Goal: Task Accomplishment & Management: Complete application form

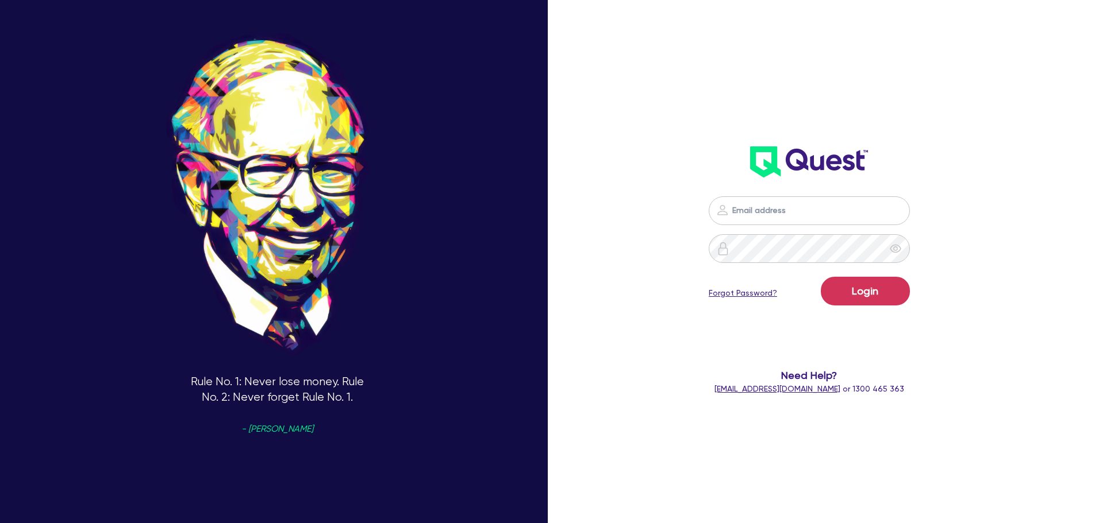
drag, startPoint x: 765, startPoint y: 224, endPoint x: 759, endPoint y: 214, distance: 11.6
click at [764, 220] on input "email" at bounding box center [808, 211] width 201 height 29
type input "[EMAIL_ADDRESS][DOMAIN_NAME]"
click at [821, 277] on button "Login" at bounding box center [865, 291] width 89 height 29
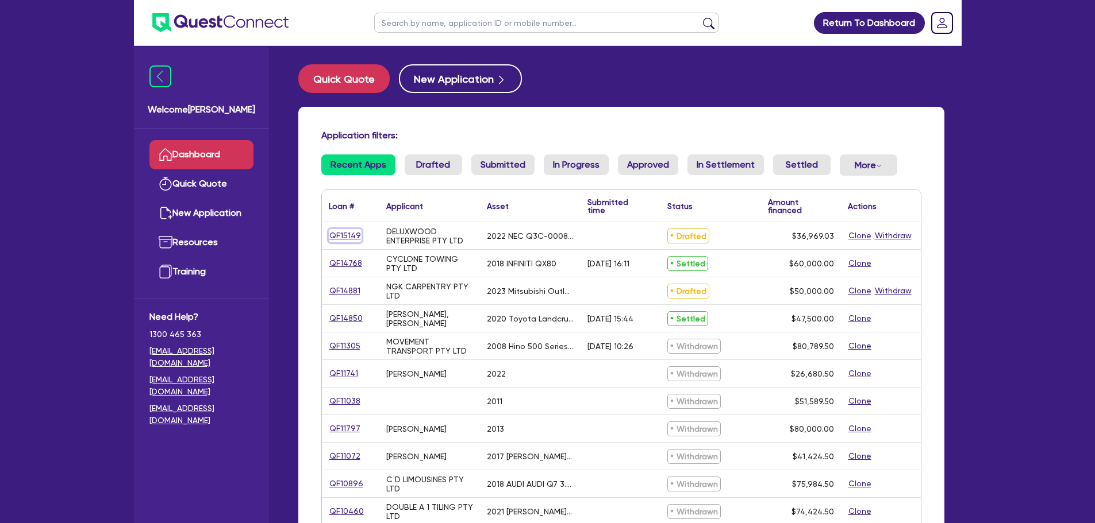
click at [347, 234] on link "QF15149" at bounding box center [345, 235] width 33 height 13
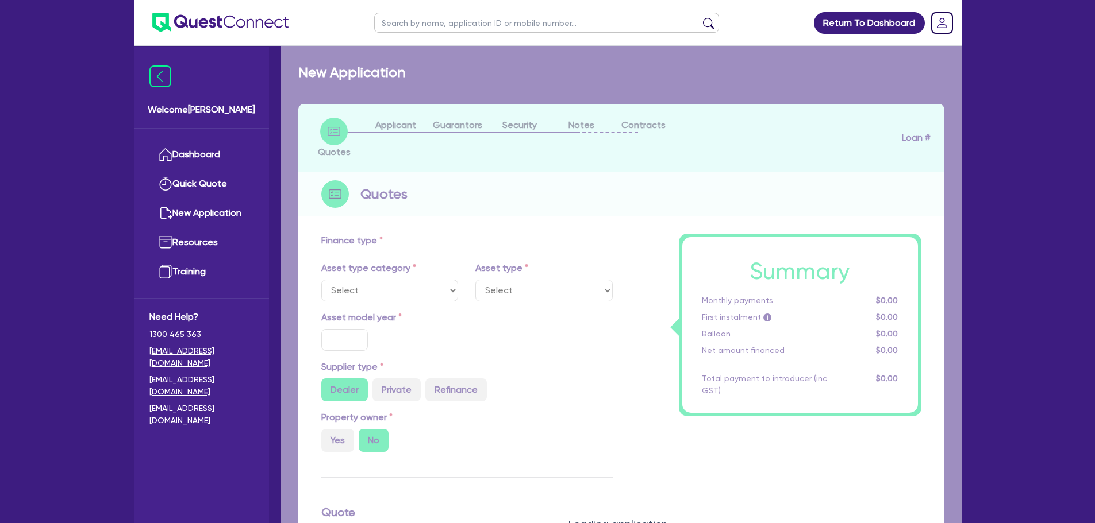
select select "TERTIARY_ASSETS"
type input "2022"
radio input "false"
radio input "true"
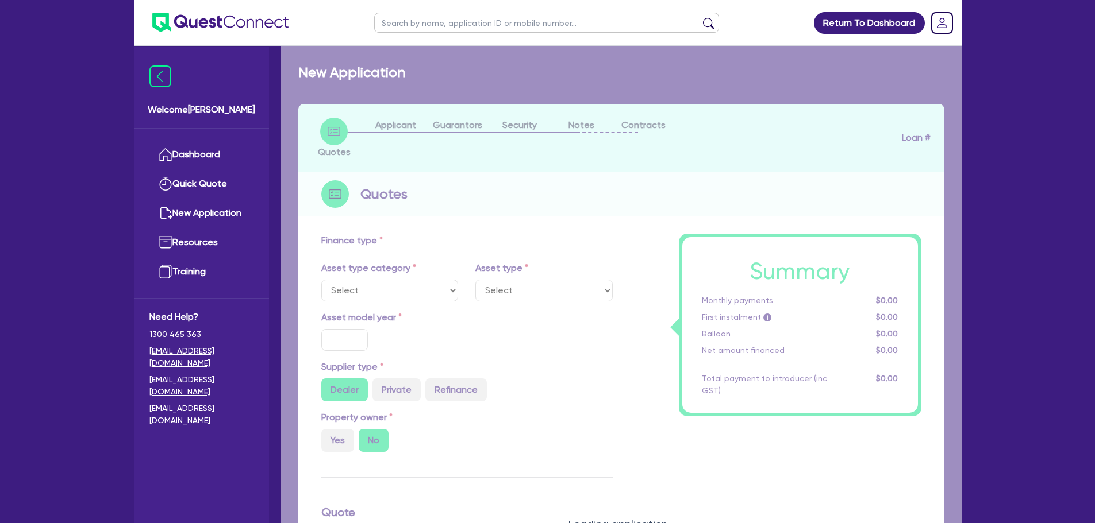
type input "36,969.03"
type input "13.52"
type input "5,000"
type input "18.99"
type input "990"
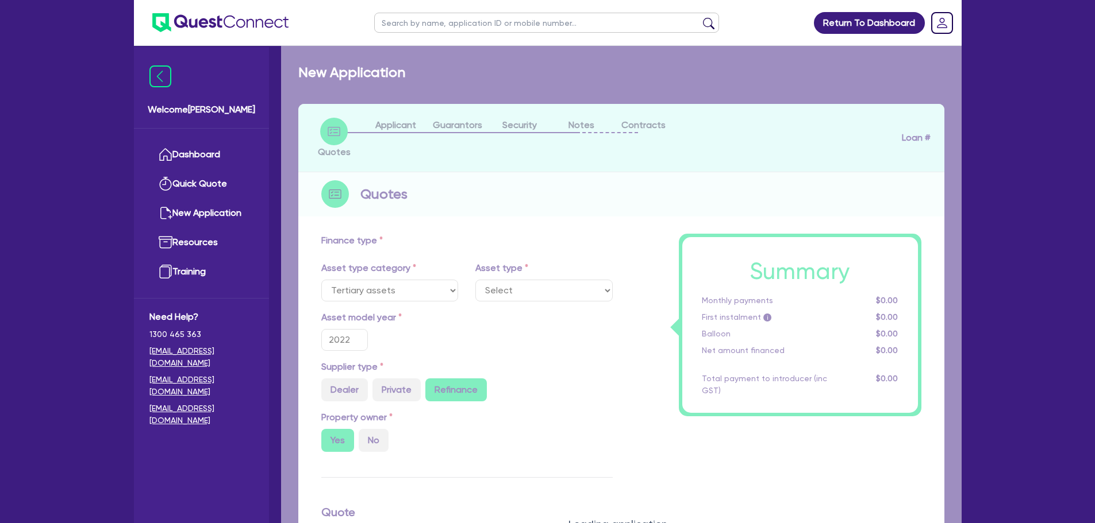
select select "IT_EQUIPMENT"
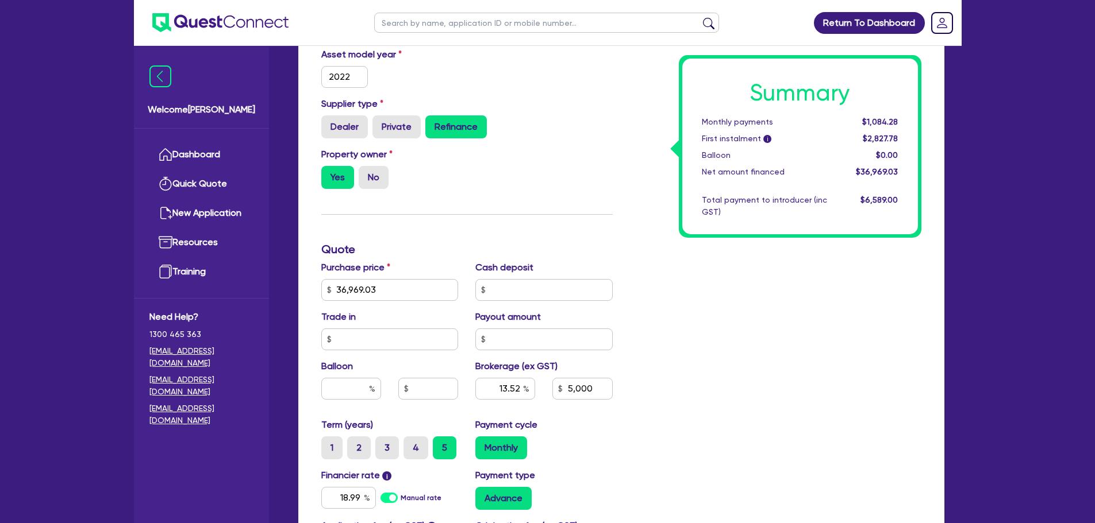
scroll to position [57, 0]
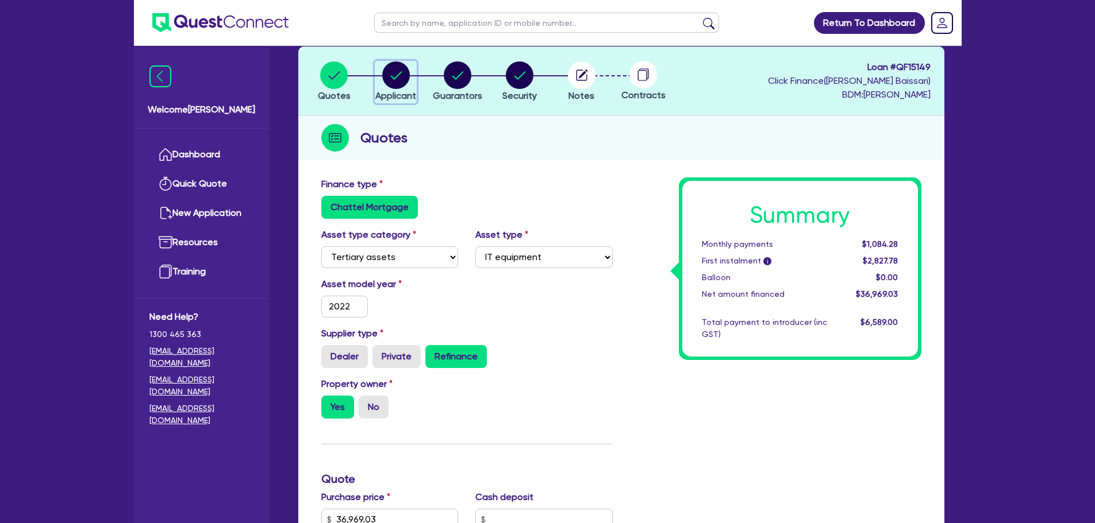
click at [409, 84] on icon "button" at bounding box center [396, 75] width 28 height 28
select select "COMPANY"
select select "MANUFACTURING"
select select "WOOD_PRODUCTS"
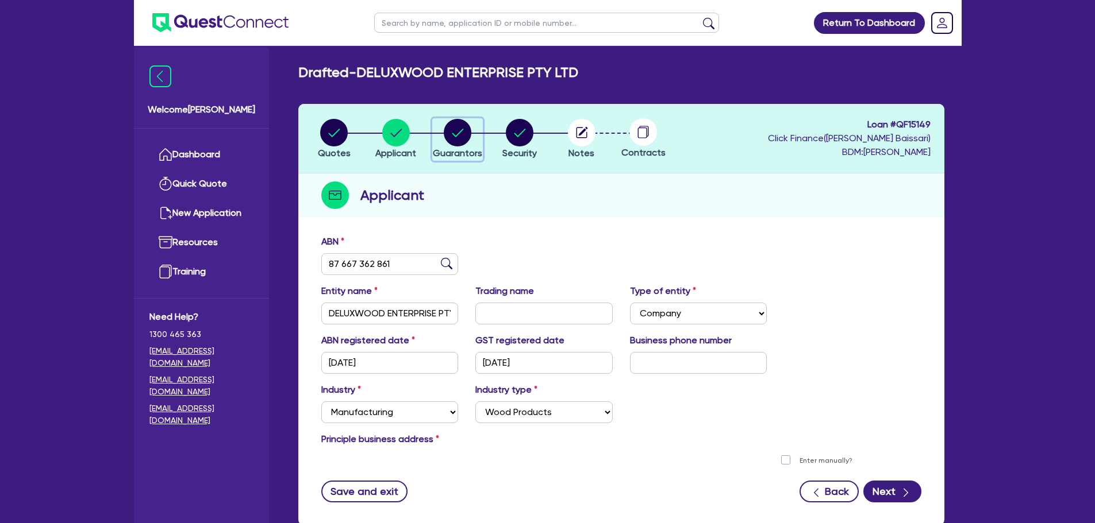
click at [468, 136] on circle "button" at bounding box center [458, 133] width 28 height 28
select select "MR"
select select "[GEOGRAPHIC_DATA]"
select select "MARRIED"
select select "PROPERTY"
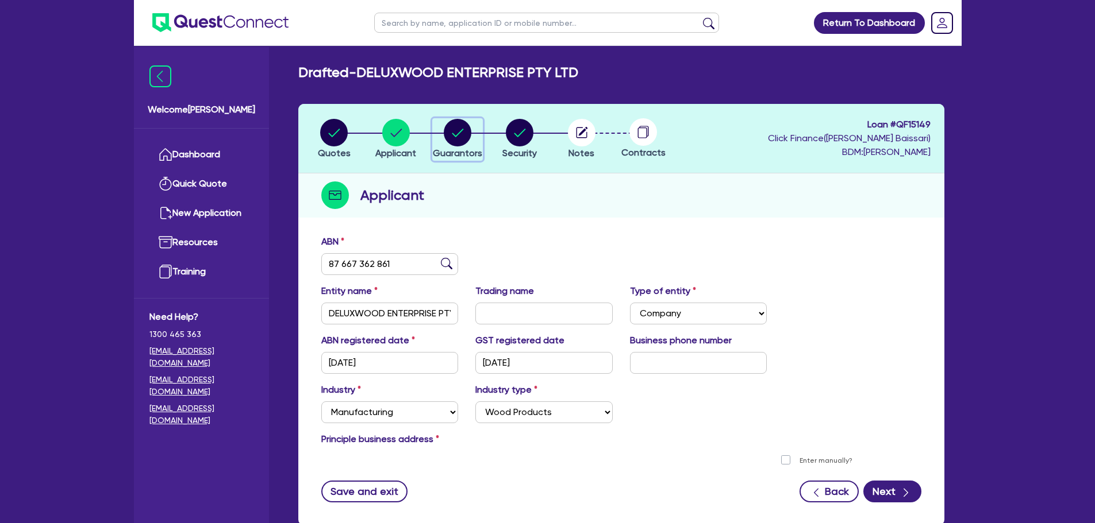
select select "MORTGAGE"
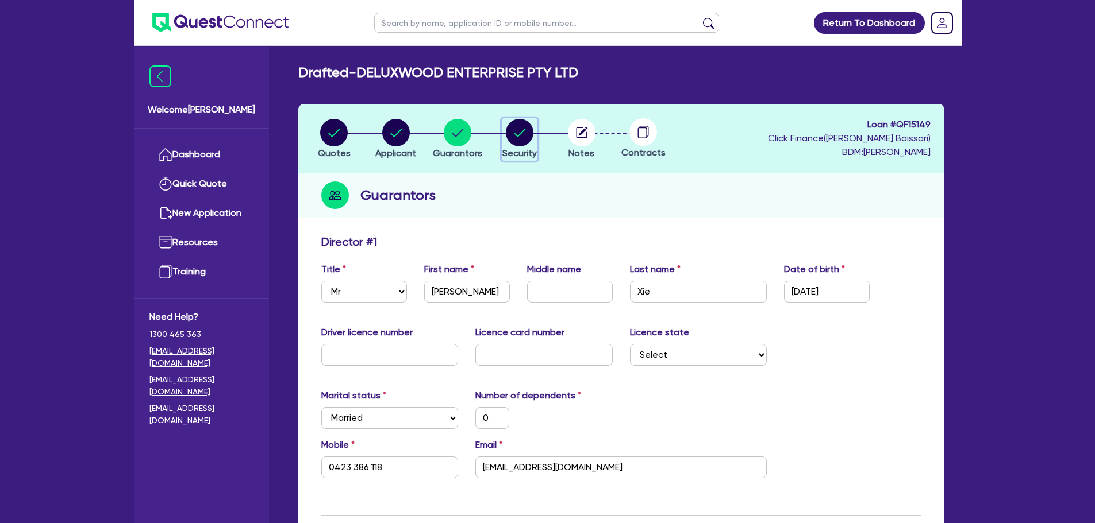
click at [522, 147] on button "Security" at bounding box center [520, 139] width 36 height 43
select select "TERTIARY_ASSETS"
select select "IT_EQUIPMENT"
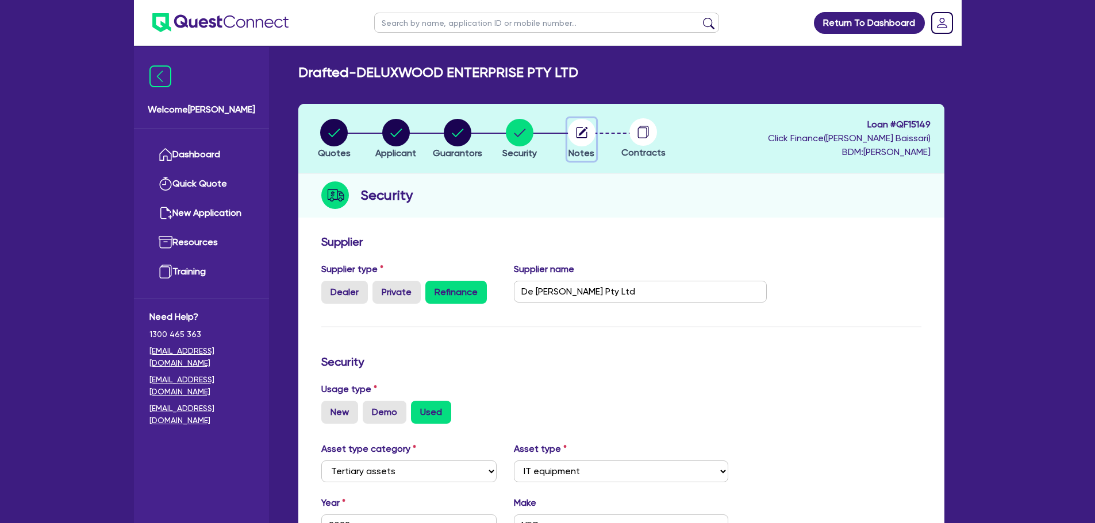
click at [587, 154] on span "Notes" at bounding box center [581, 153] width 26 height 11
select select "Quest Finance - Platform Funding"
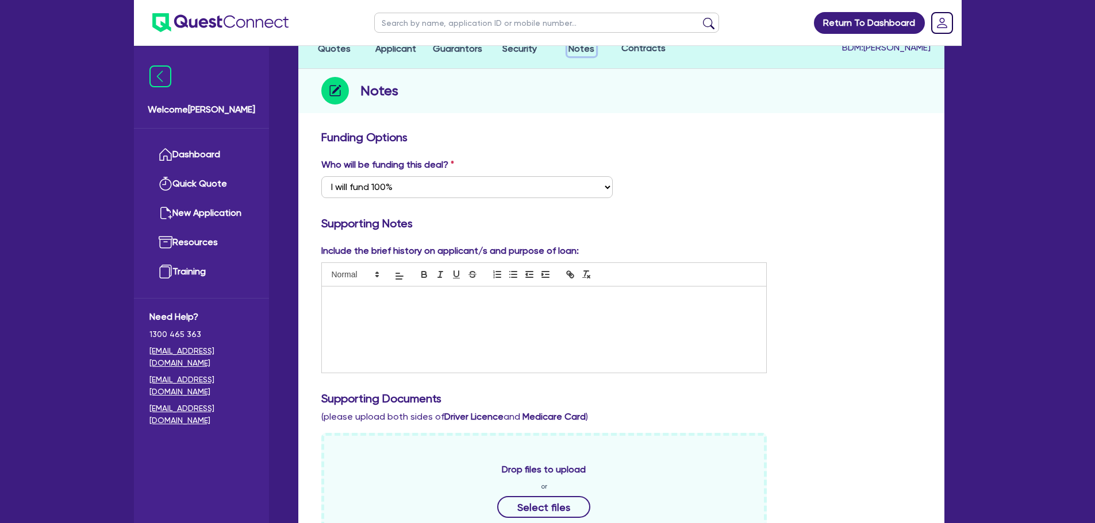
scroll to position [115, 0]
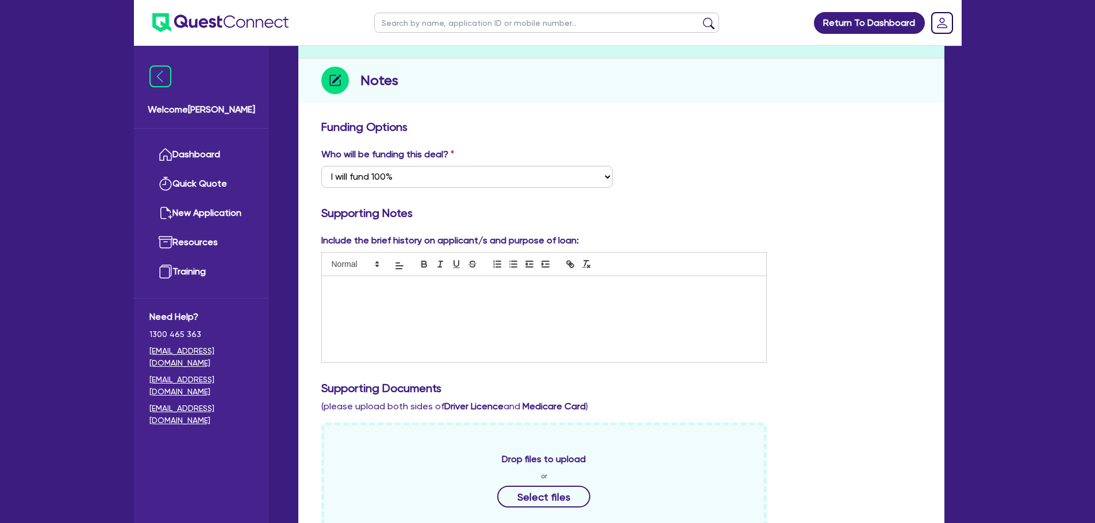
click at [429, 291] on p at bounding box center [543, 288] width 427 height 10
drag, startPoint x: 388, startPoint y: 302, endPoint x: 400, endPoint y: 306, distance: 12.7
drag, startPoint x: 464, startPoint y: 302, endPoint x: 416, endPoint y: 295, distance: 48.7
click at [416, 295] on p "Client needing to fund this equipment into another entity due him being default…" at bounding box center [543, 293] width 427 height 21
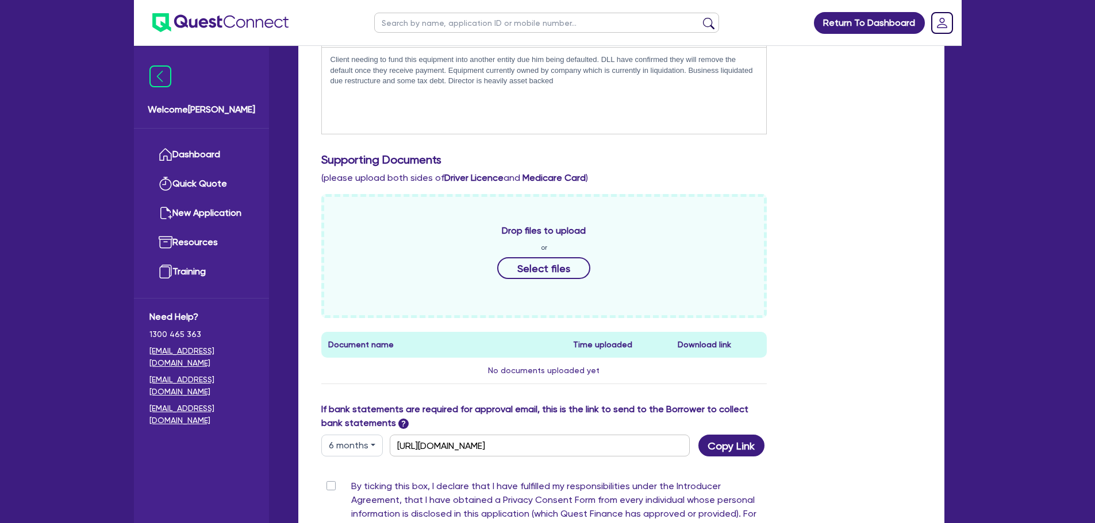
scroll to position [345, 0]
drag, startPoint x: 626, startPoint y: 452, endPoint x: 390, endPoint y: 457, distance: 236.2
click at [391, 460] on div "Funding Options Who will be funding this deal? Select I want Quest to fund 100%…" at bounding box center [621, 239] width 600 height 699
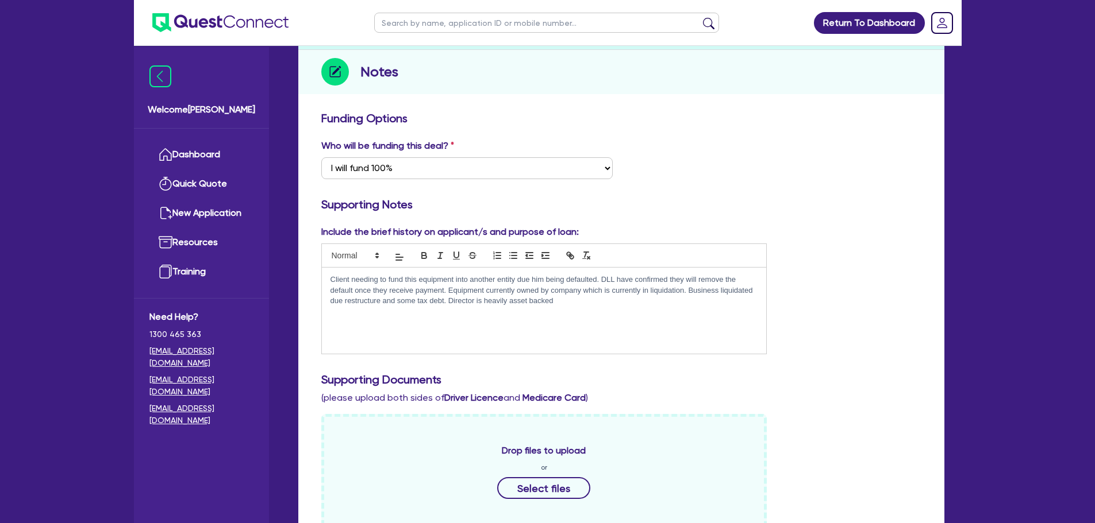
scroll to position [115, 0]
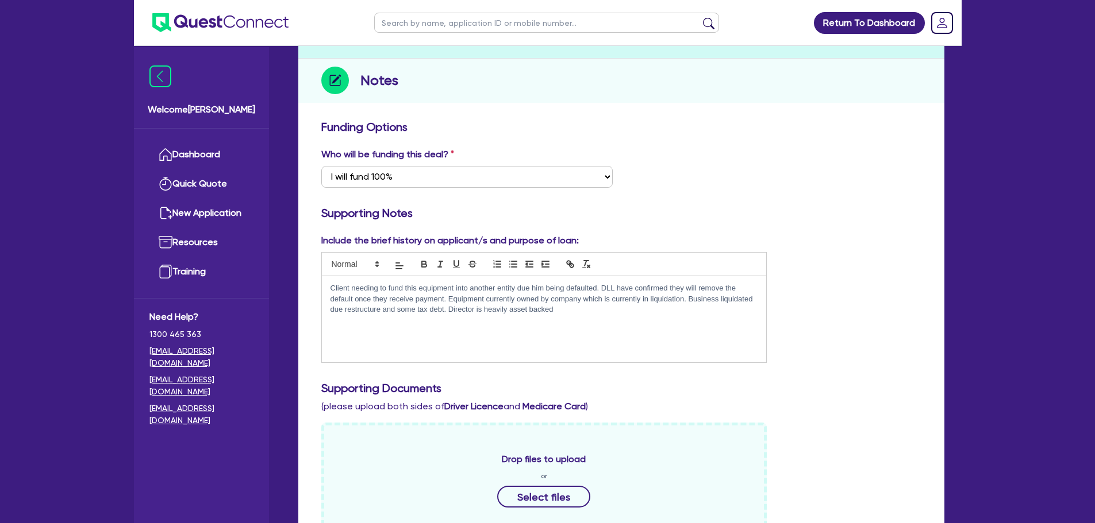
click at [565, 310] on p "Client needing to fund this equipment into another entity due him being default…" at bounding box center [543, 299] width 427 height 32
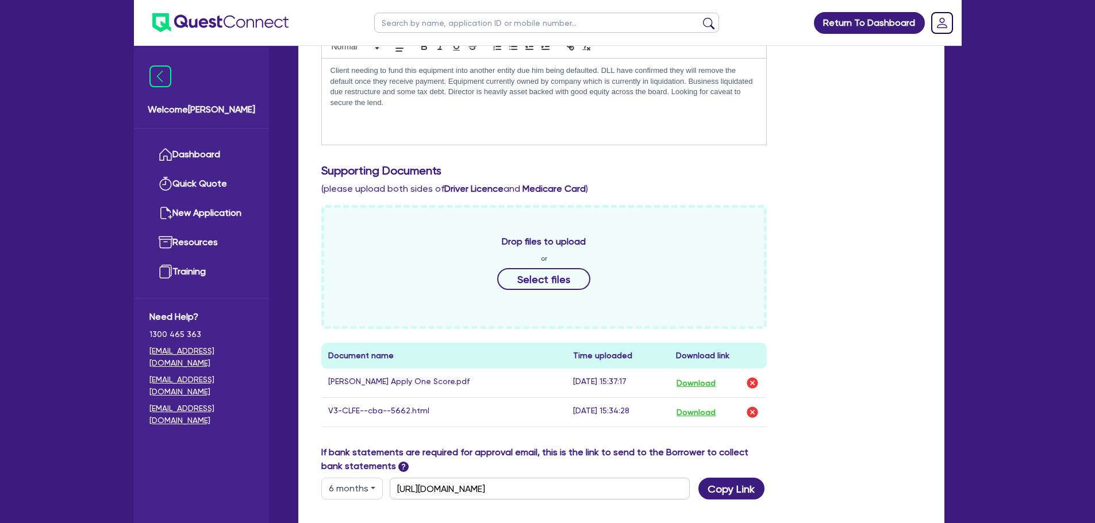
scroll to position [460, 0]
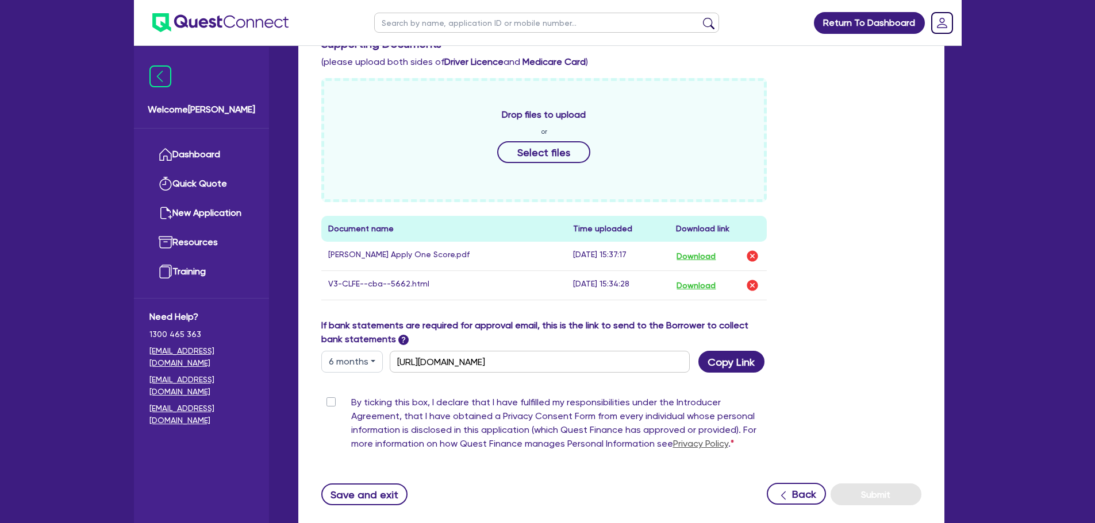
click at [351, 400] on label "By ticking this box, I declare that I have fulfilled my responsibilities under …" at bounding box center [559, 426] width 416 height 60
click at [330, 400] on input "By ticking this box, I declare that I have fulfilled my responsibilities under …" at bounding box center [325, 401] width 9 height 11
checkbox input "true"
click at [880, 494] on button "Submit" at bounding box center [875, 495] width 91 height 22
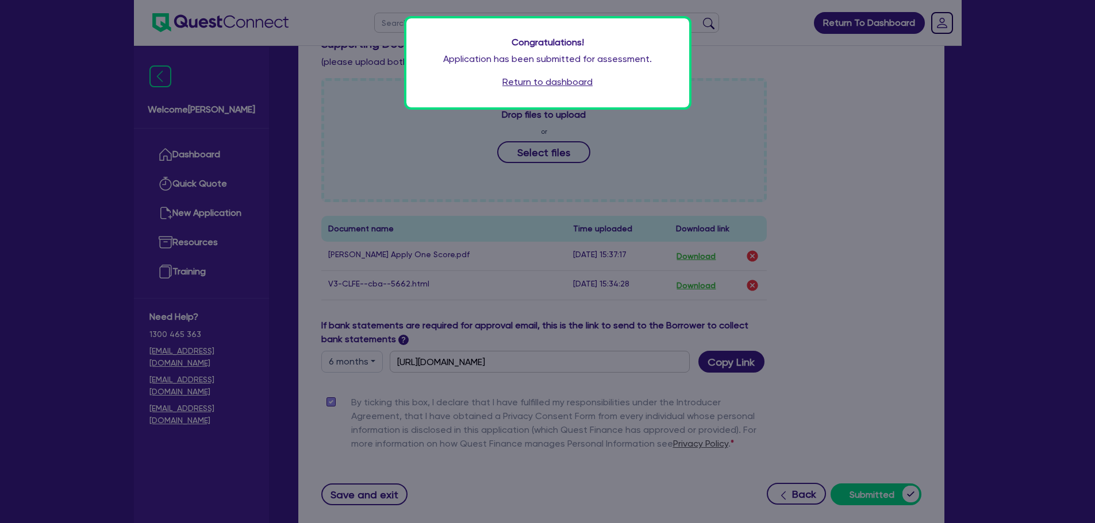
click at [546, 82] on link "Return to dashboard" at bounding box center [547, 82] width 90 height 14
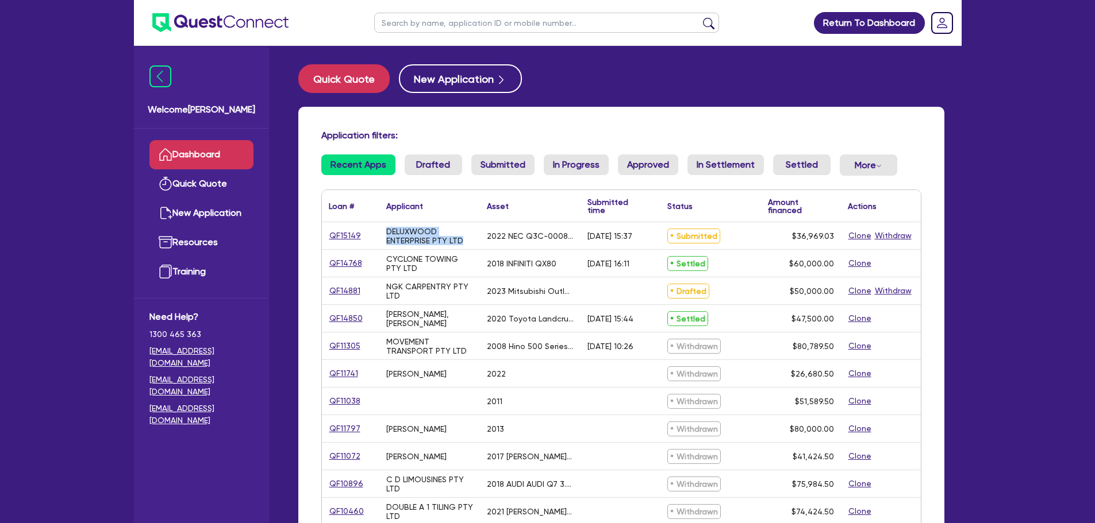
drag, startPoint x: 464, startPoint y: 237, endPoint x: 385, endPoint y: 235, distance: 78.8
click at [385, 235] on div "DELUXWOOD ENTERPRISE PTY LTD" at bounding box center [429, 235] width 101 height 27
copy div "DELUXWOOD ENTERPRISE PTY LTD"
click at [342, 236] on link "QF15149" at bounding box center [345, 235] width 33 height 13
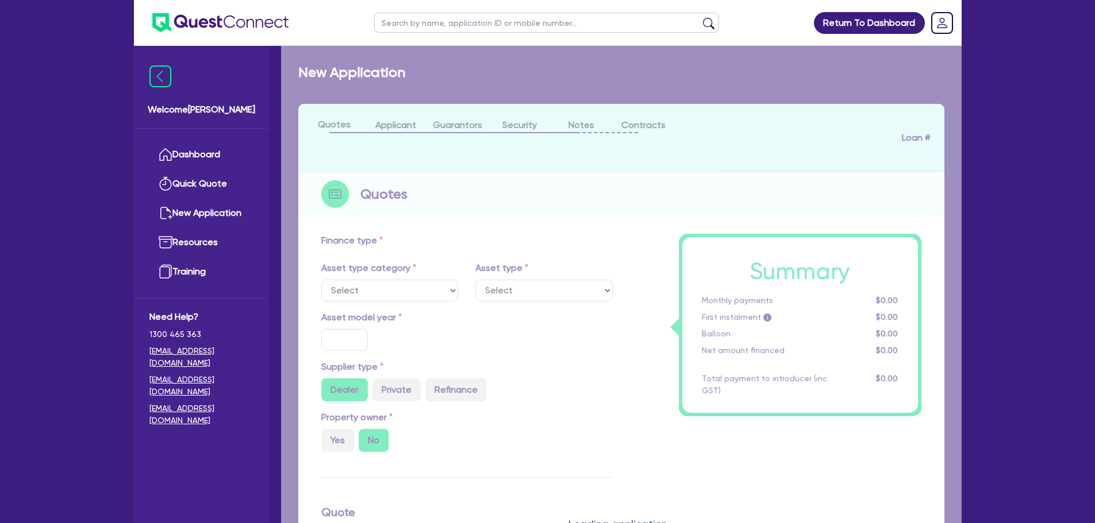
select select "TERTIARY_ASSETS"
type input "2022"
radio input "false"
radio input "true"
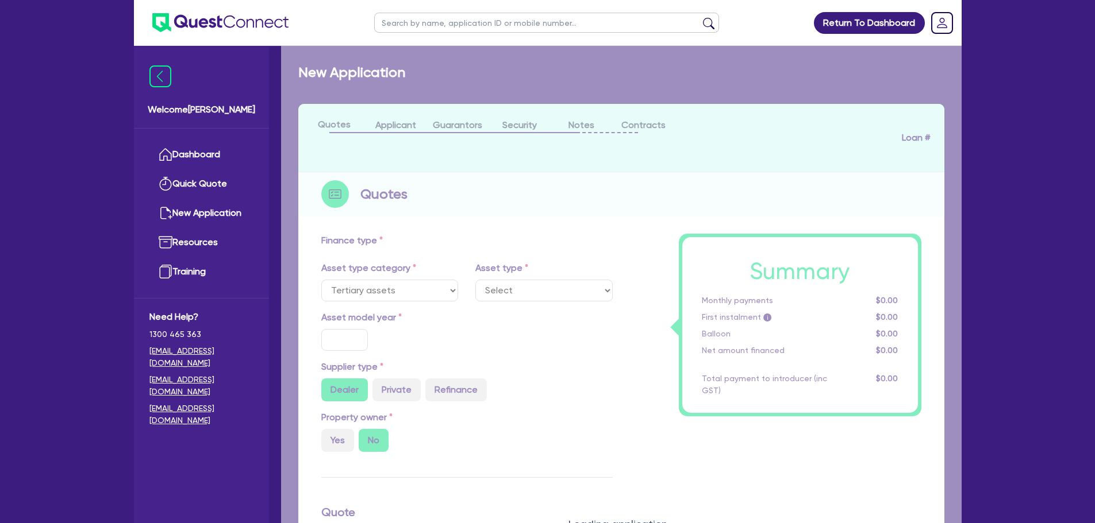
type input "36,969.03"
type input "13.52"
type input "5,000"
type input "18.99"
type input "990"
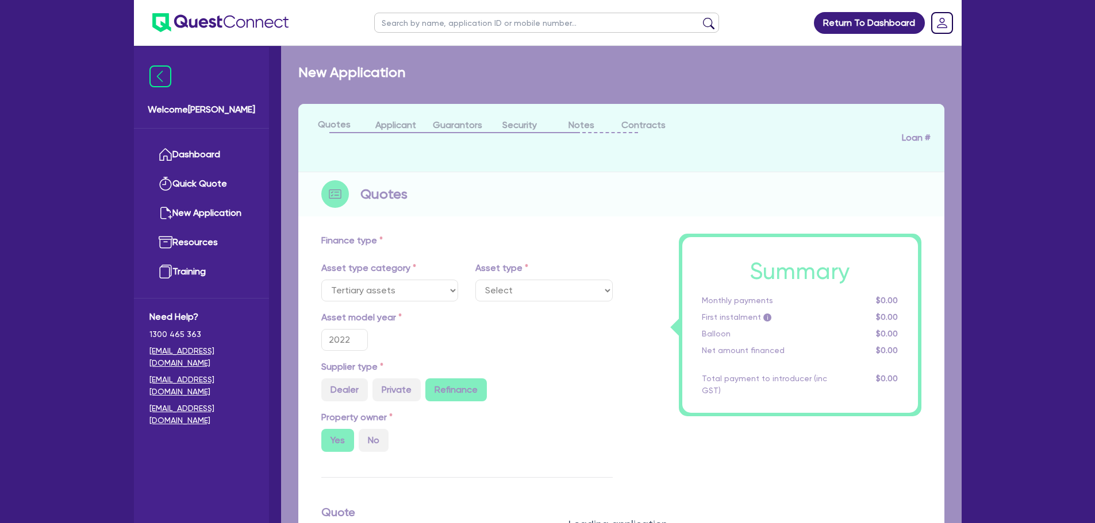
select select "IT_EQUIPMENT"
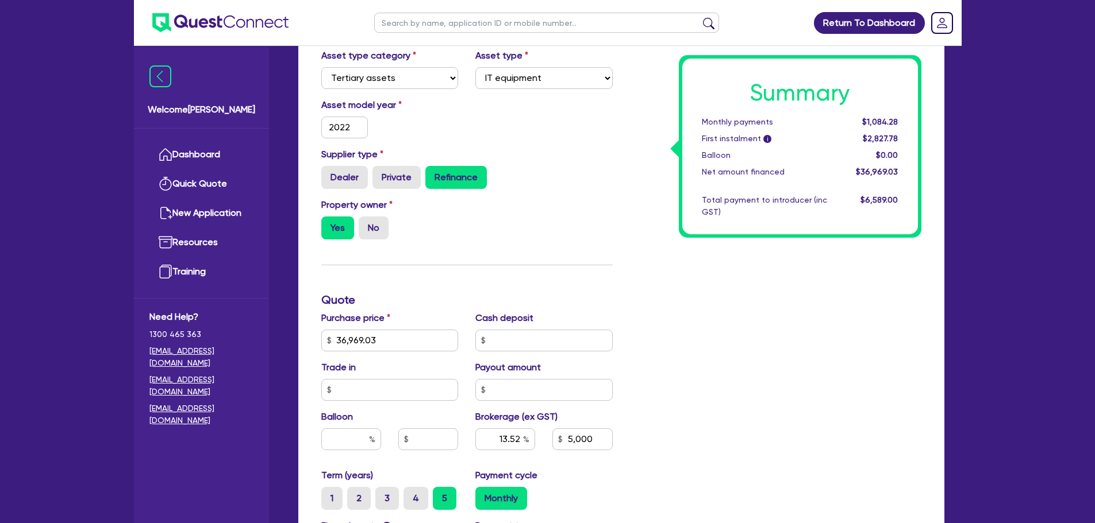
scroll to position [287, 0]
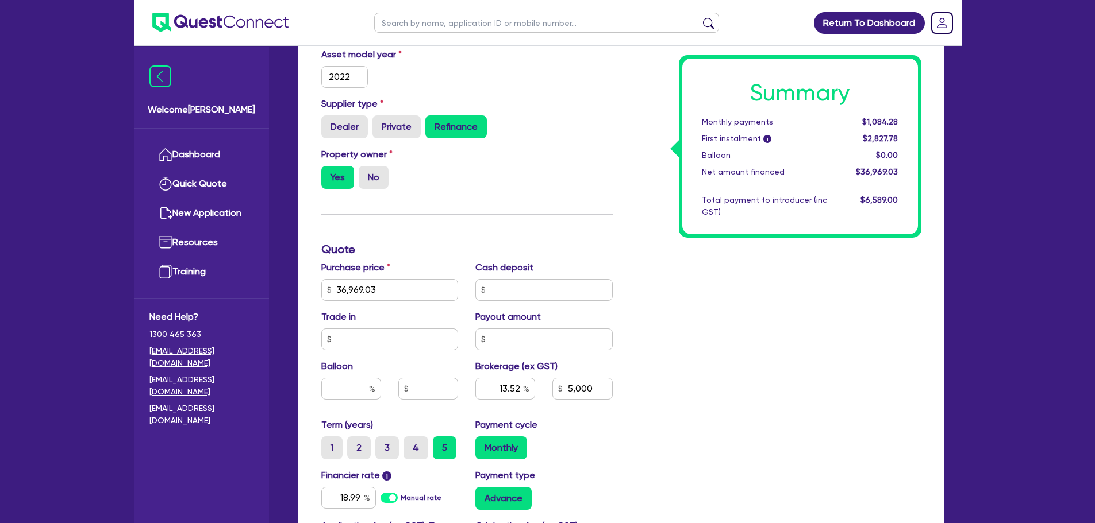
click at [203, 149] on link "Dashboard" at bounding box center [201, 154] width 104 height 29
